Goal: Communication & Community: Answer question/provide support

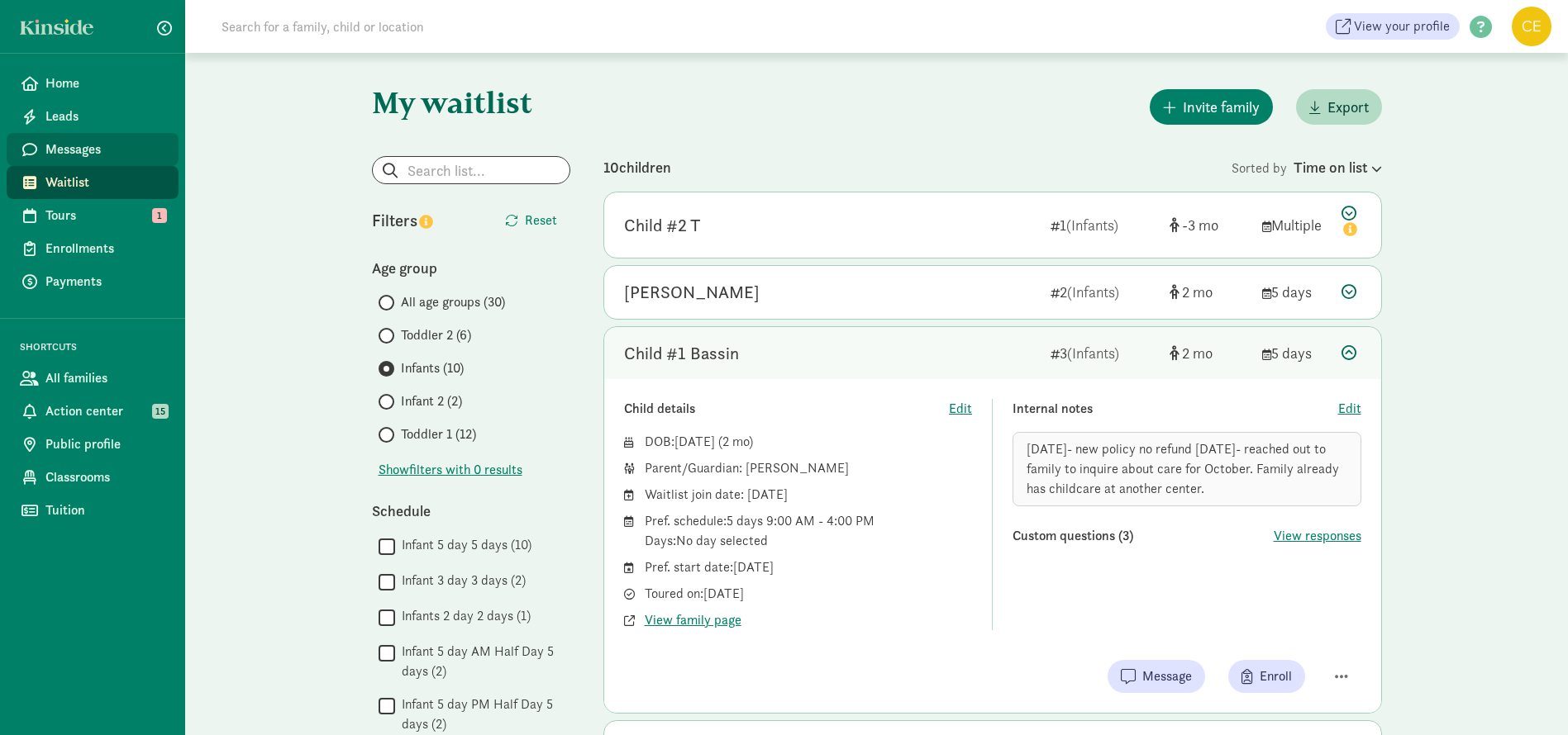
click at [79, 152] on span "Messages" at bounding box center [105, 150] width 120 height 20
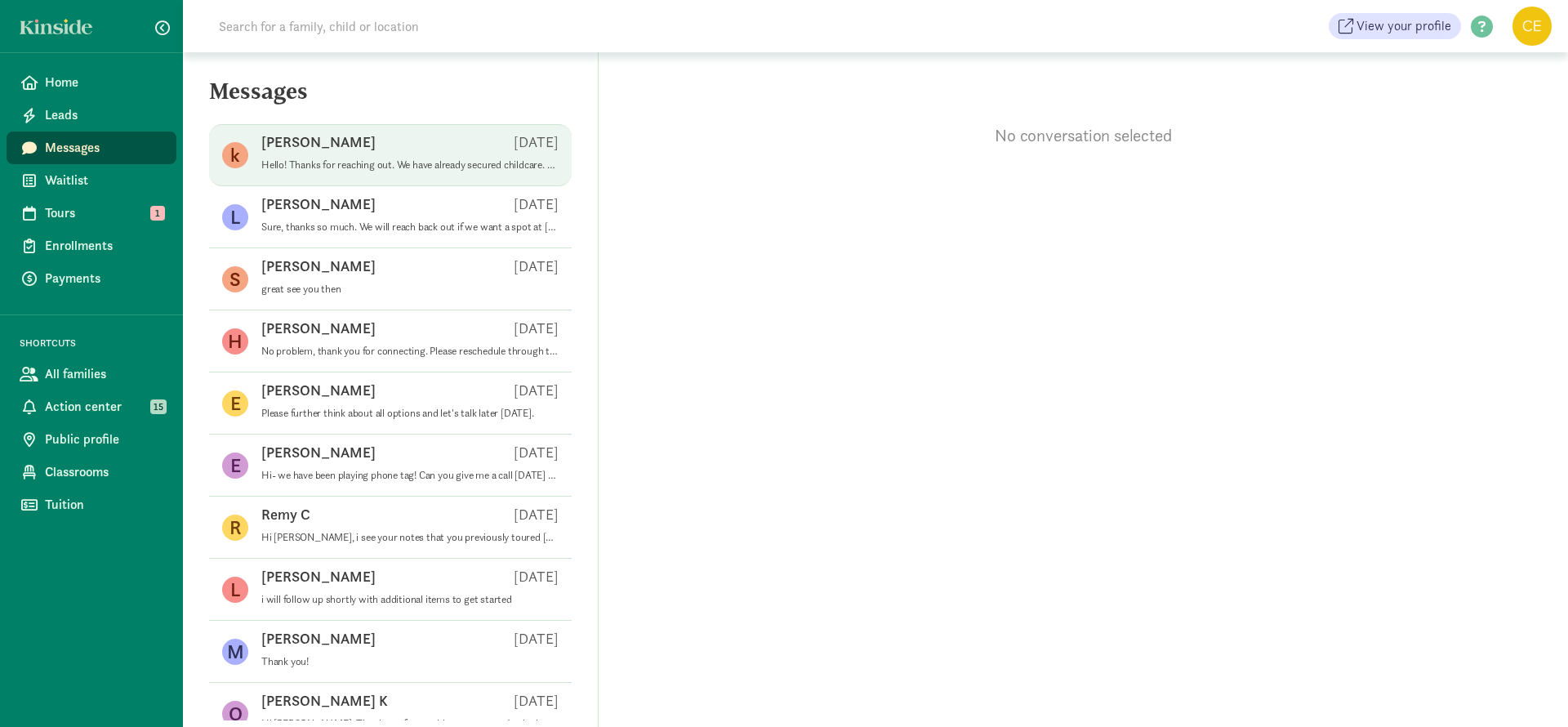
click at [434, 159] on p "Hello! Thanks for reaching out. We have already secured childcare. We will be i…" at bounding box center [410, 165] width 297 height 13
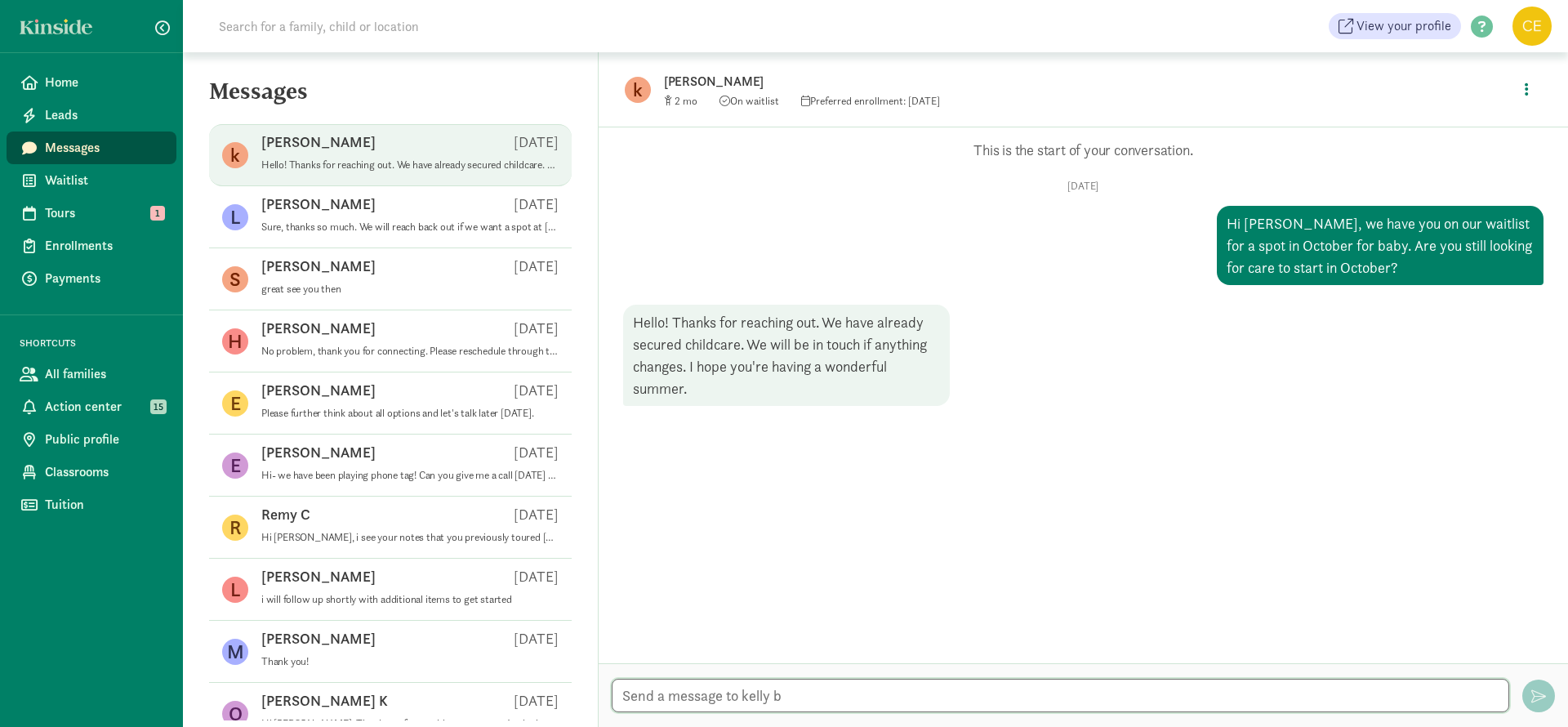
click at [928, 697] on textarea at bounding box center [1061, 696] width 898 height 33
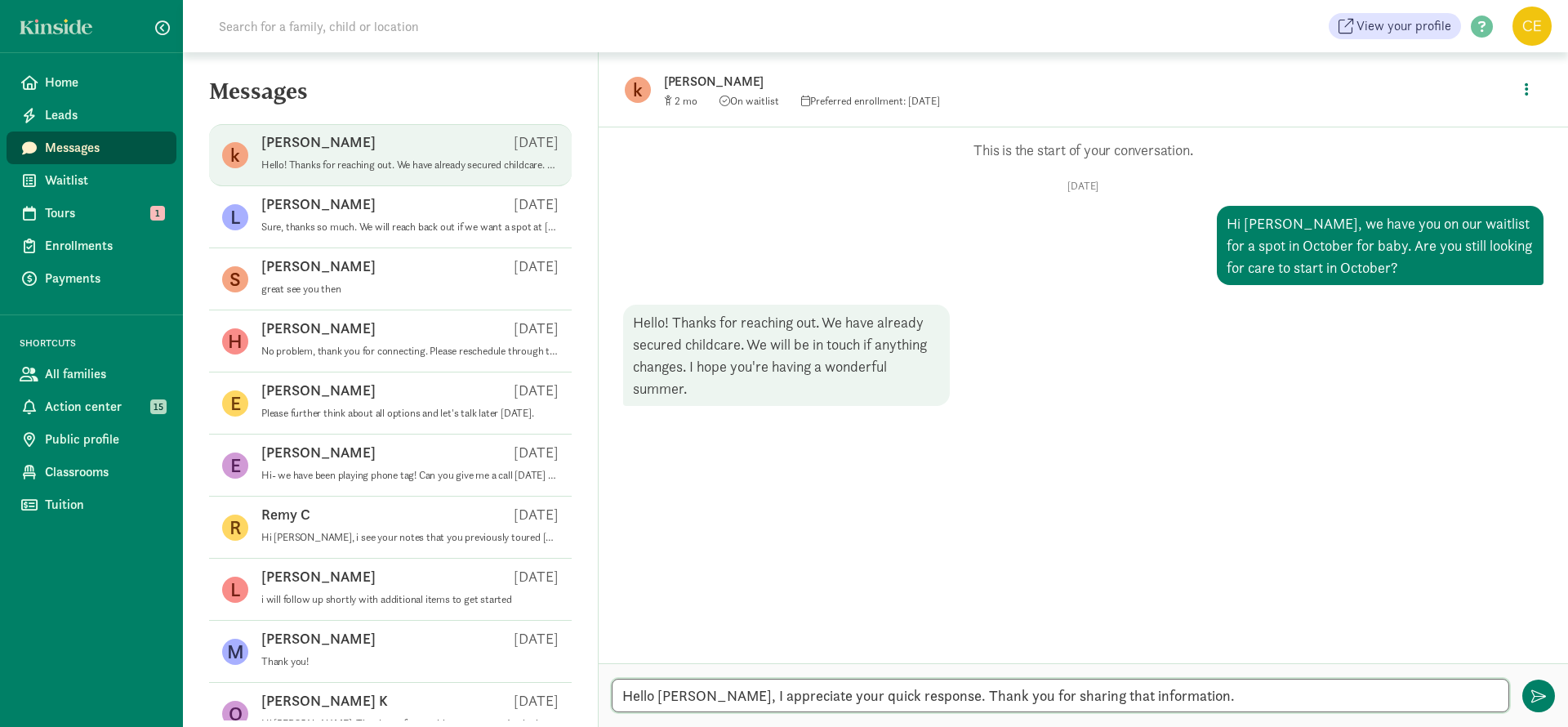
click at [1193, 692] on textarea "Hello [PERSON_NAME], I appreciate your quick response. Thank you for sharing th…" at bounding box center [1061, 696] width 898 height 33
type textarea "Hello [PERSON_NAME], I appreciate your quick response. Thank you for sharing th…"
